Goal: Check status: Check status

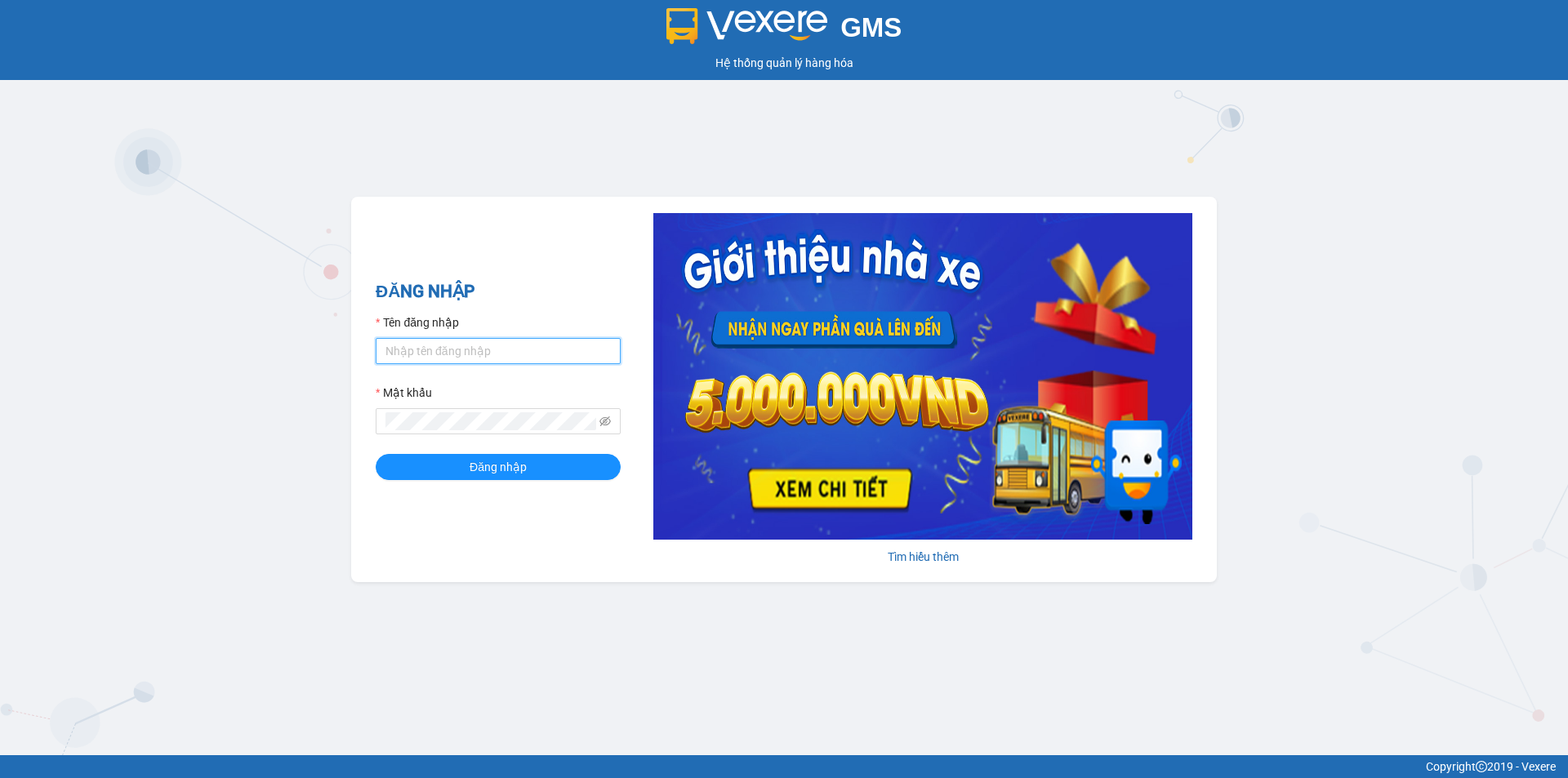
click at [445, 352] on input "Tên đăng nhập" at bounding box center [498, 351] width 245 height 26
type input "hoangdinhlieu.apq"
click at [605, 422] on icon "eye-invisible" at bounding box center [605, 421] width 11 height 10
click at [479, 471] on span "Đăng nhập" at bounding box center [498, 467] width 57 height 18
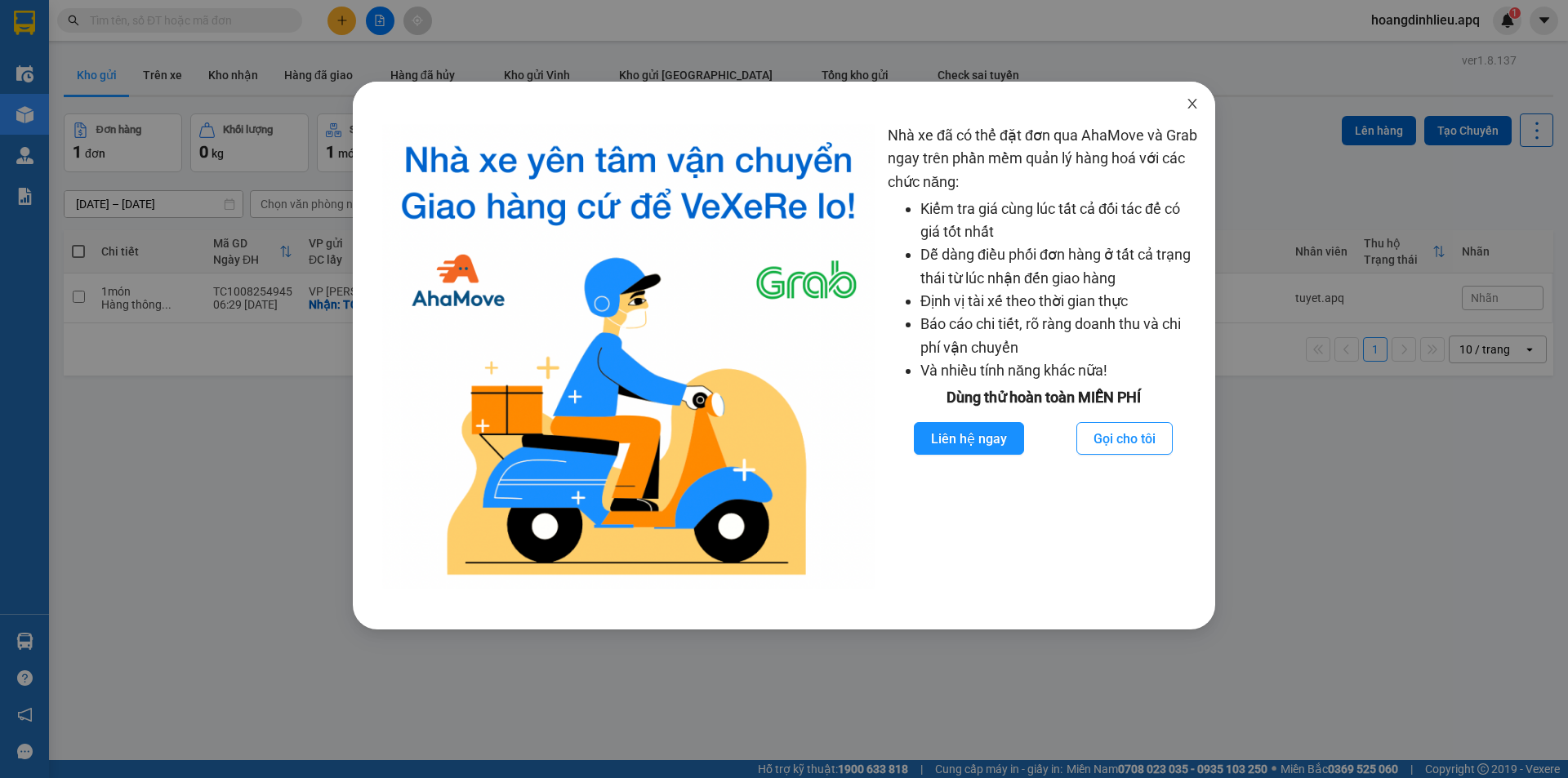
click at [1192, 104] on icon "close" at bounding box center [1192, 104] width 13 height 13
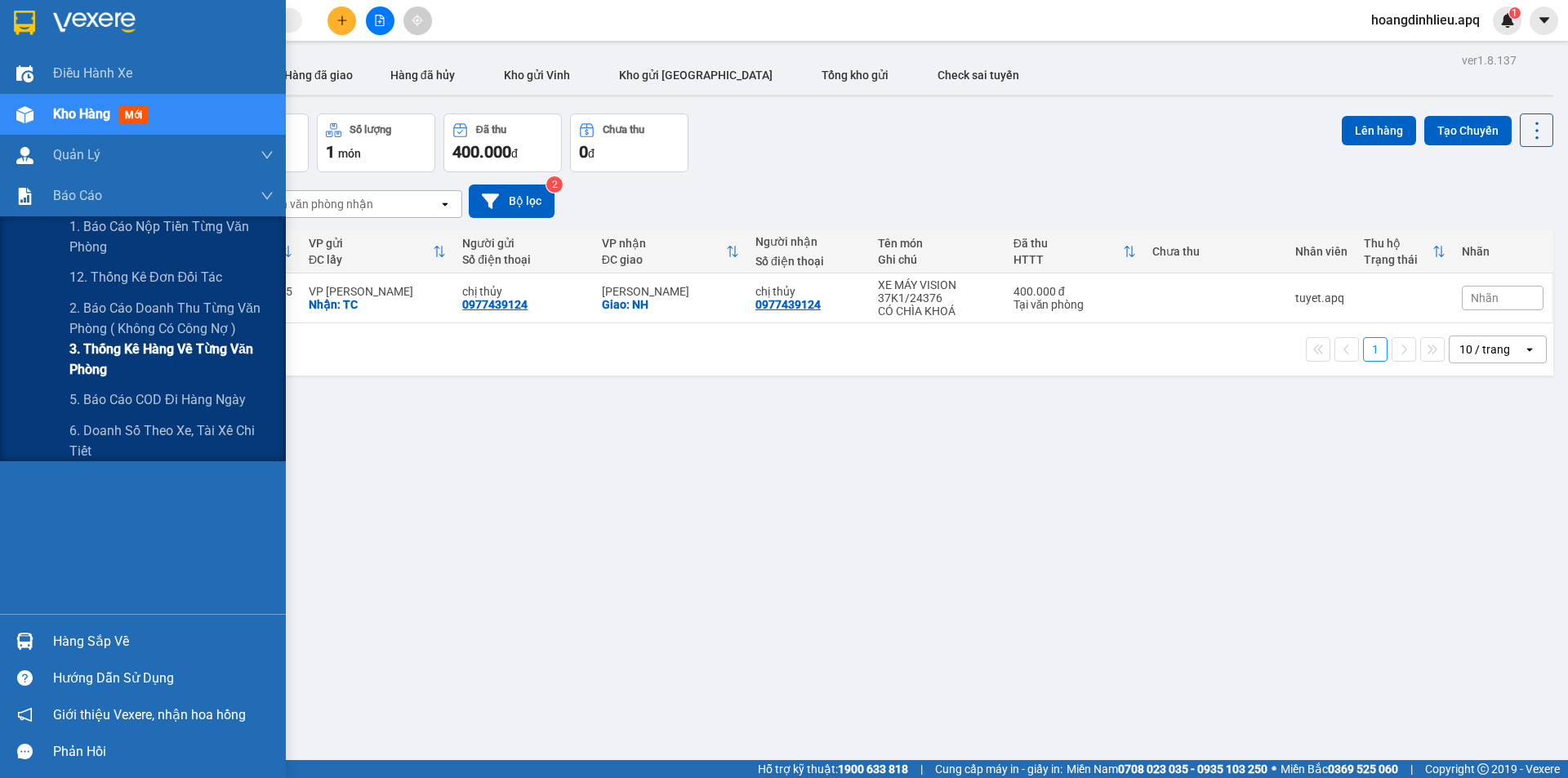
click at [91, 363] on span "3. Thống kê hàng về từng văn phòng" at bounding box center [171, 359] width 205 height 41
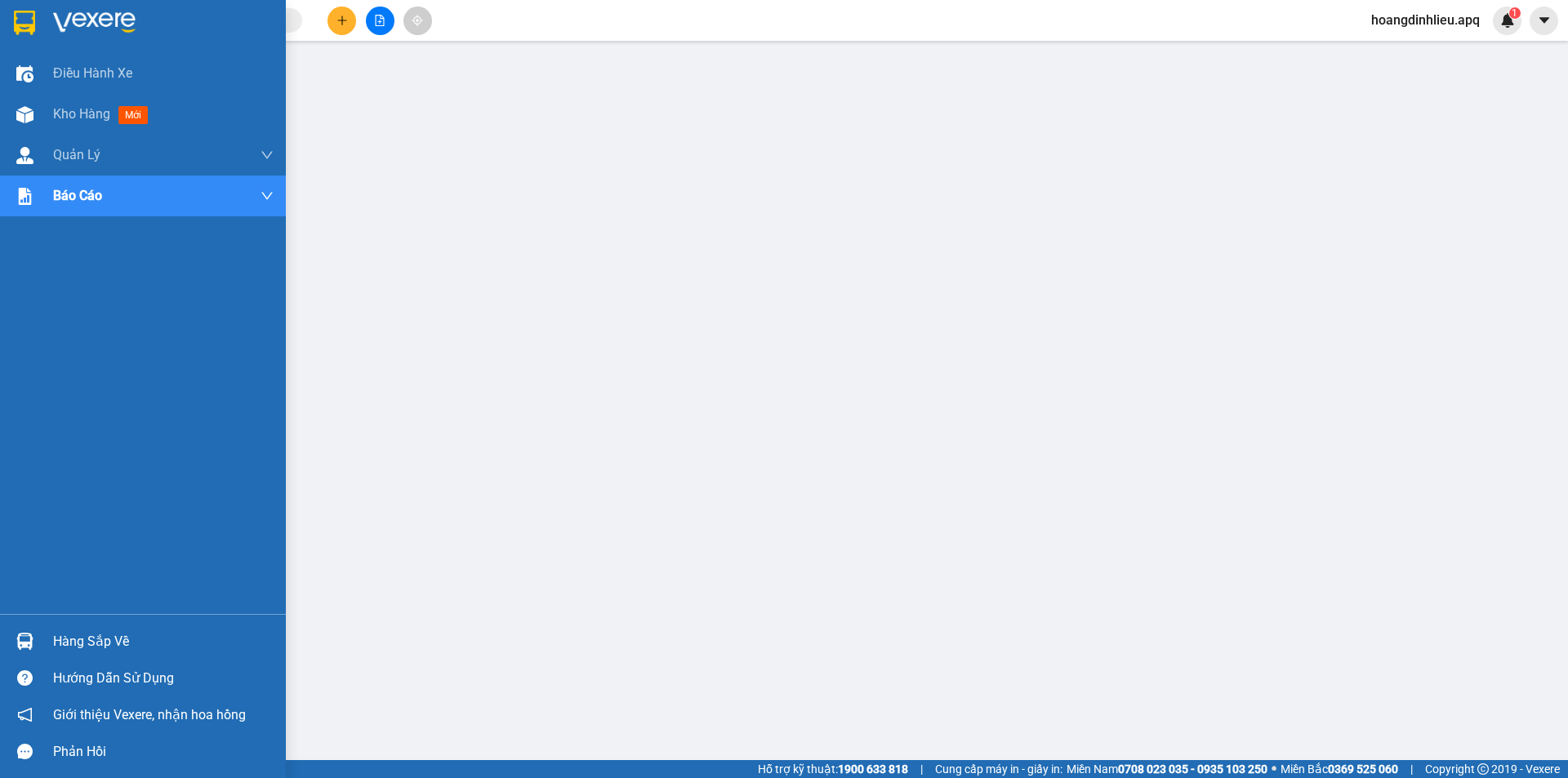
click at [105, 637] on div "Hàng sắp về" at bounding box center [163, 642] width 220 height 25
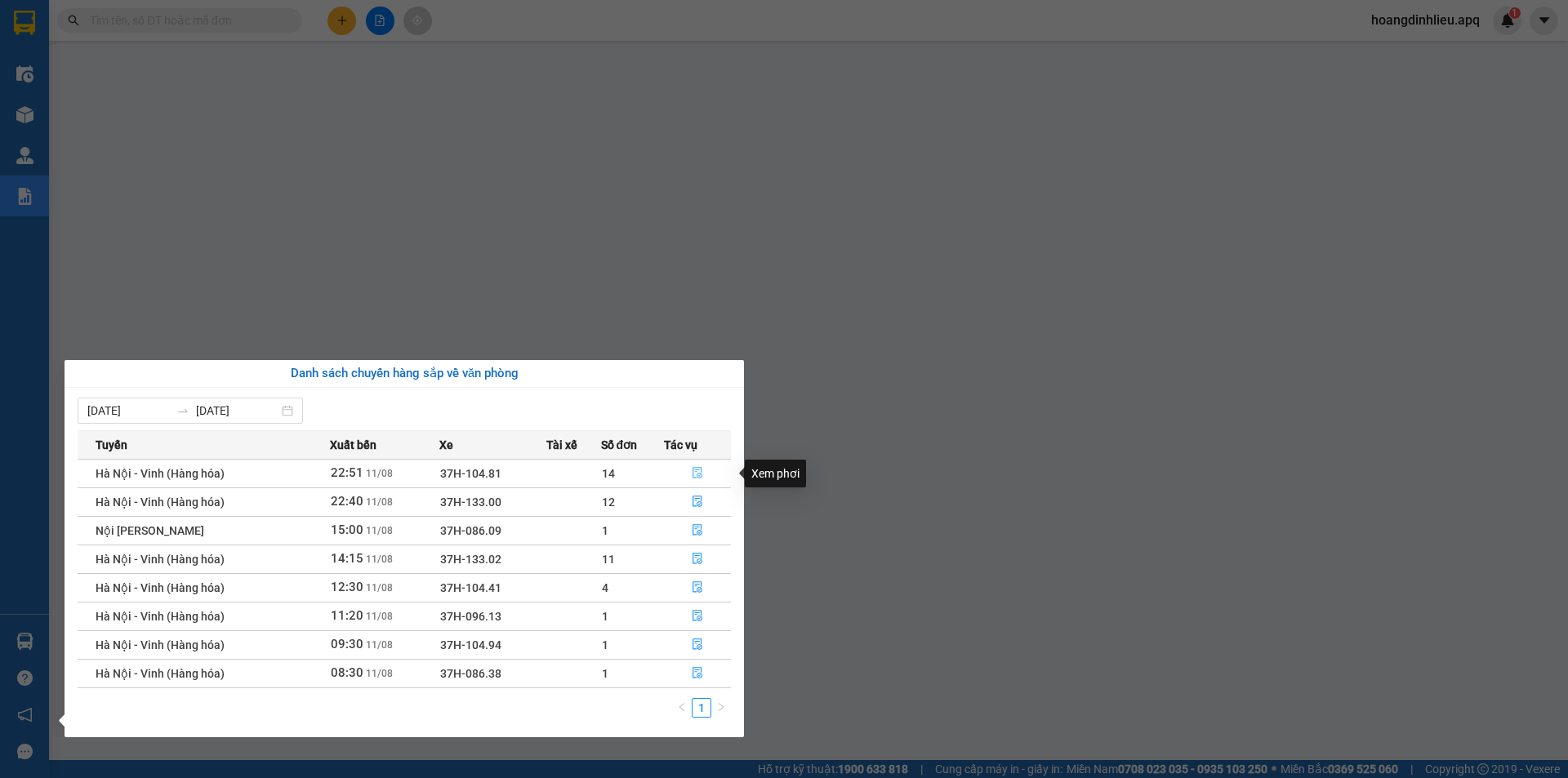
click at [696, 470] on icon "file-done" at bounding box center [697, 472] width 11 height 11
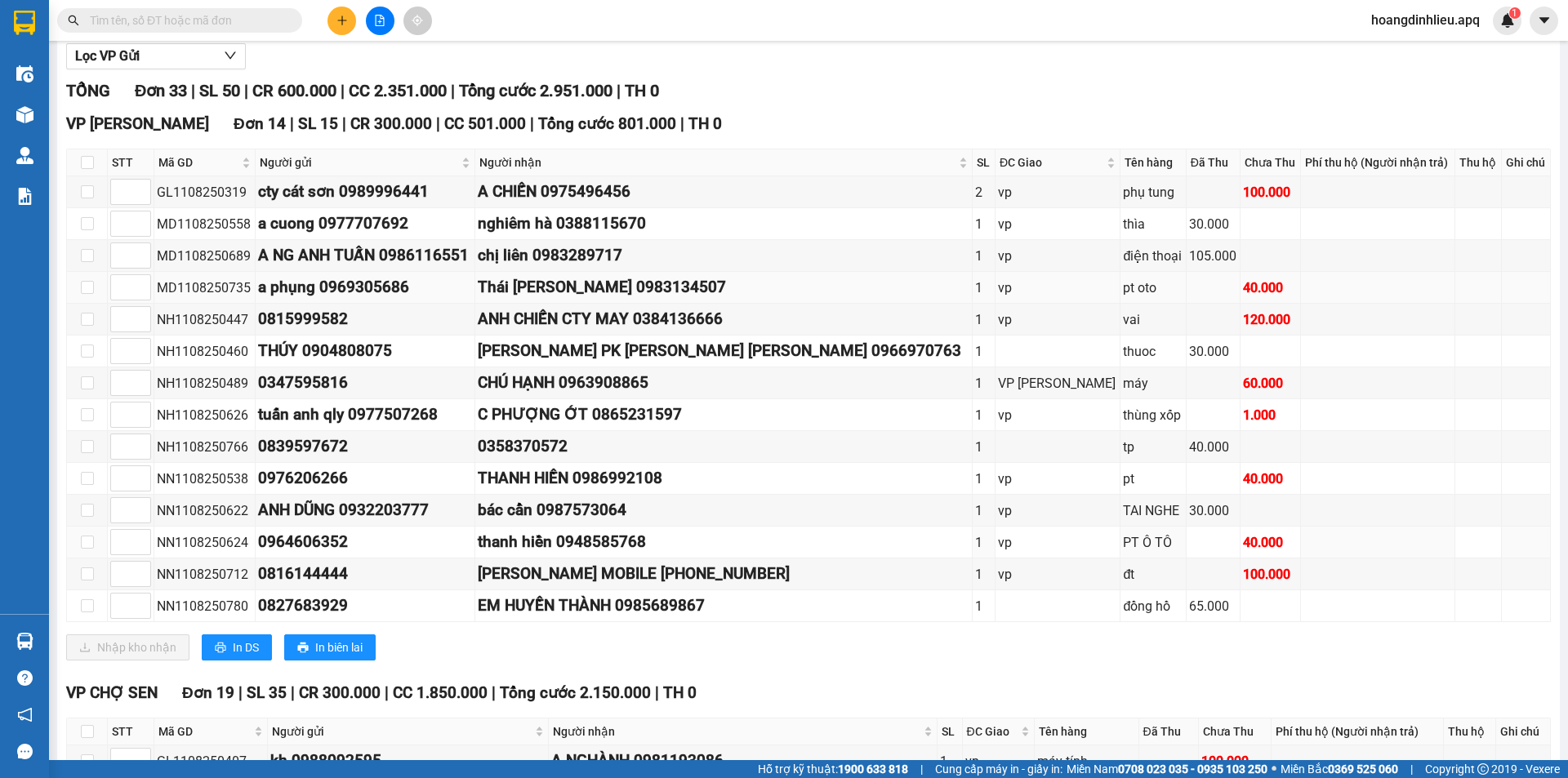
scroll to position [163, 0]
